Goal: Information Seeking & Learning: Learn about a topic

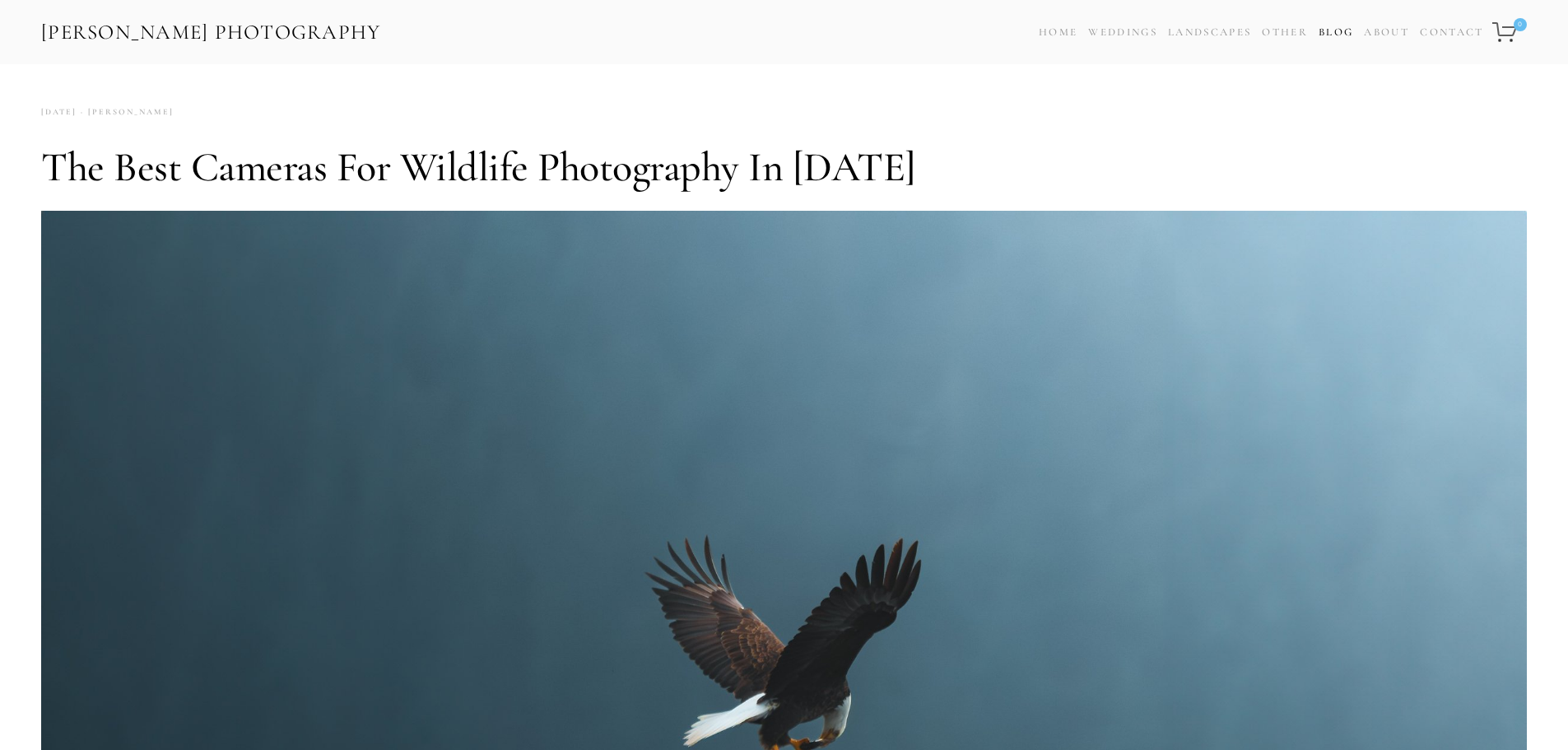
click at [1331, 30] on link "Blog" at bounding box center [1335, 32] width 34 height 24
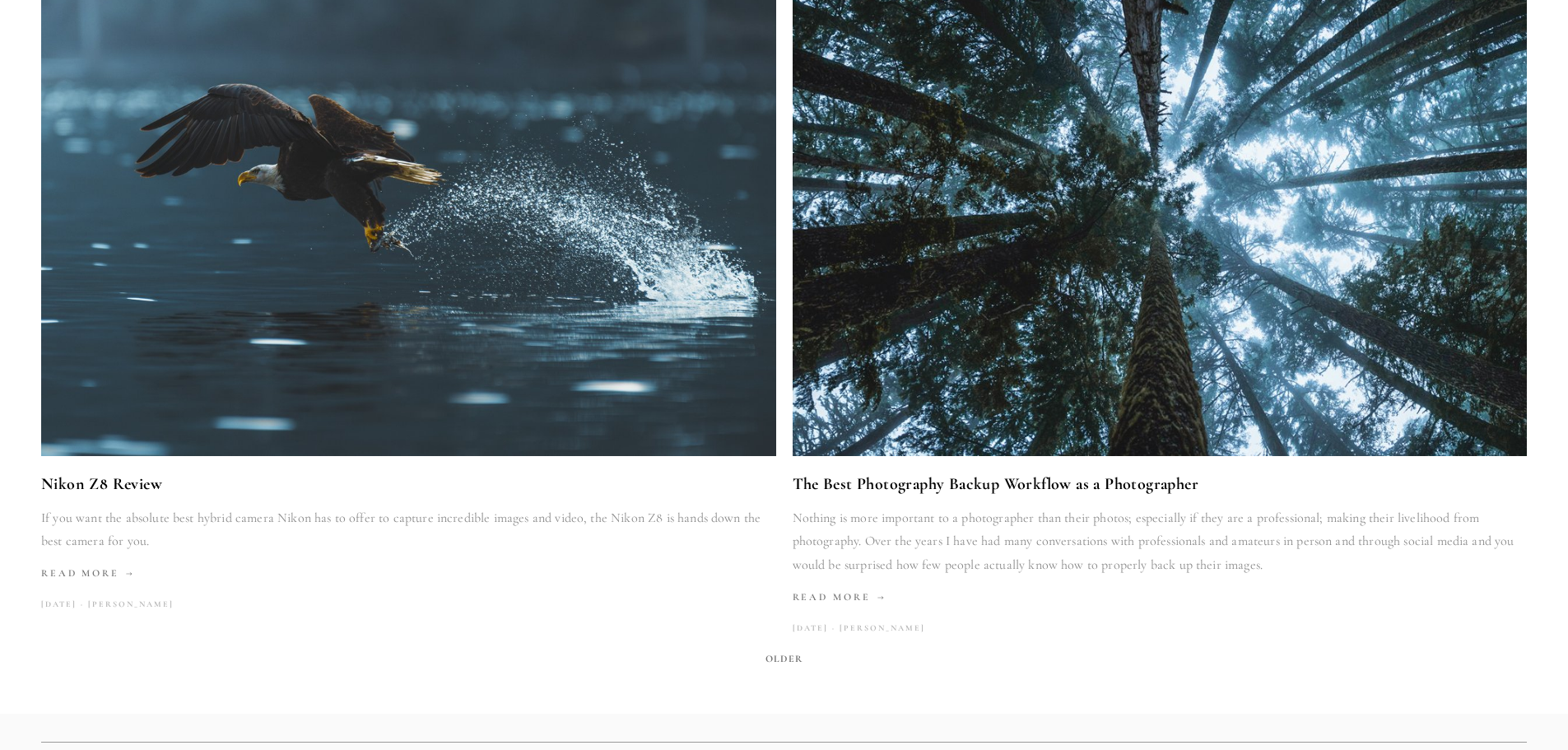
scroll to position [3047, 0]
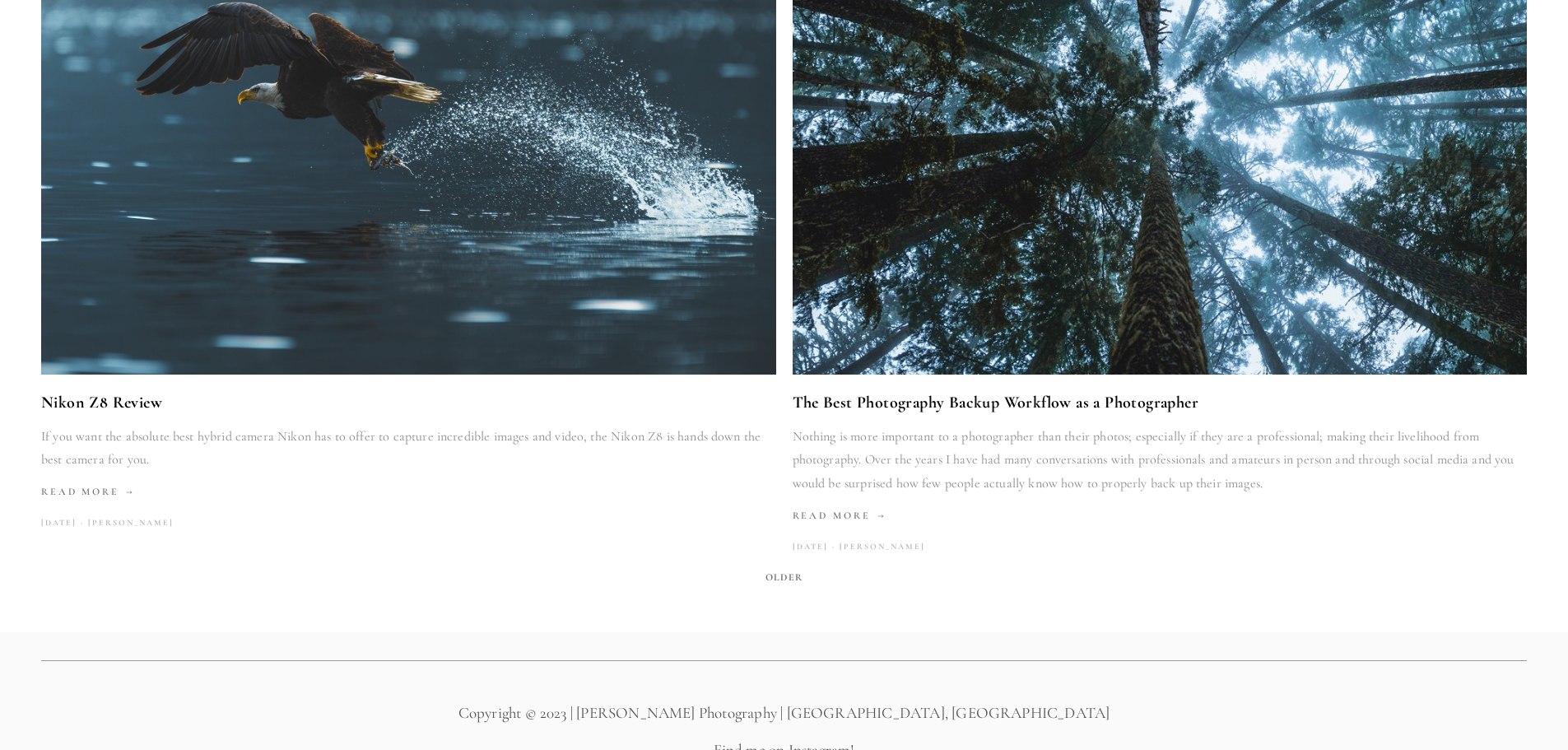
click at [143, 406] on link "Nikon Z8 Review" at bounding box center [408, 402] width 735 height 28
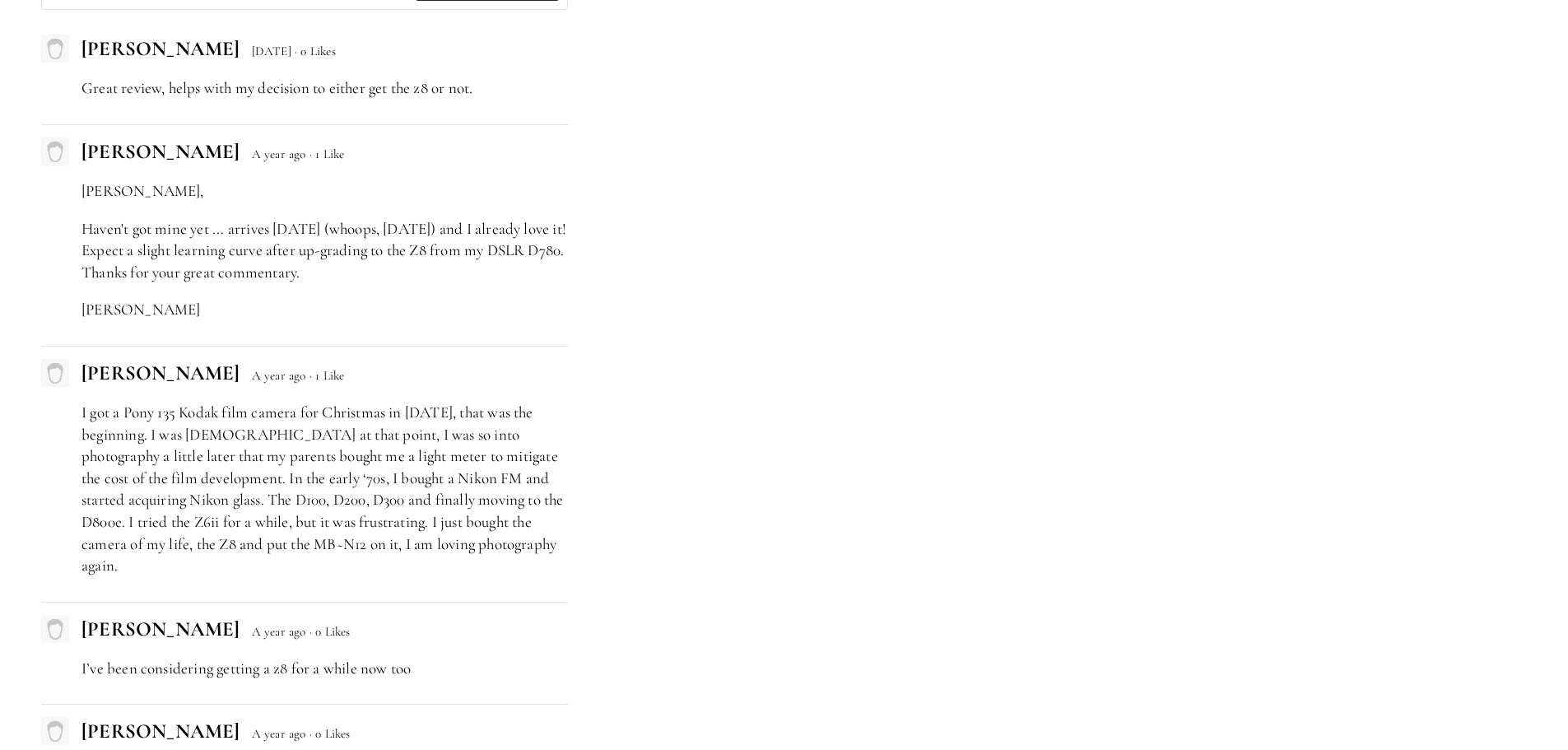
scroll to position [5105, 0]
